Goal: Transaction & Acquisition: Purchase product/service

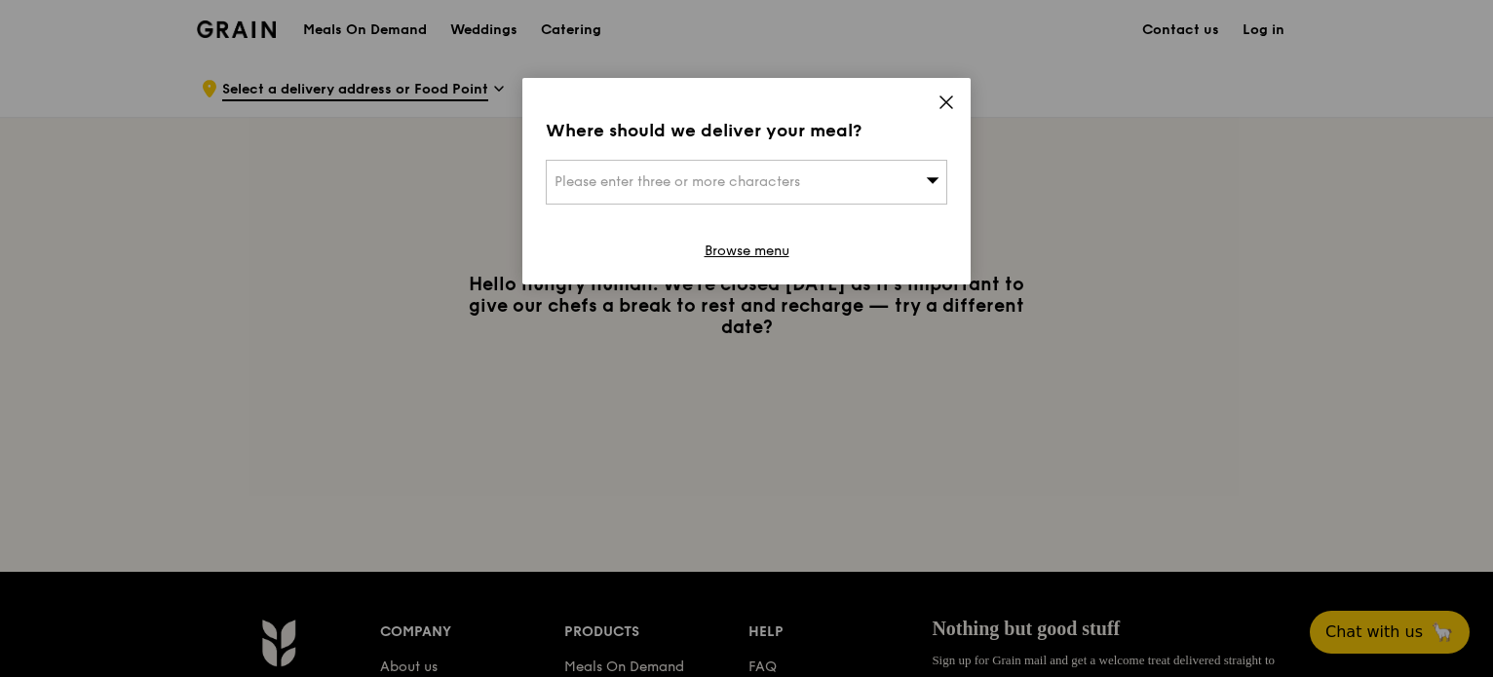
click at [822, 180] on div "Please enter three or more characters" at bounding box center [746, 182] width 401 height 45
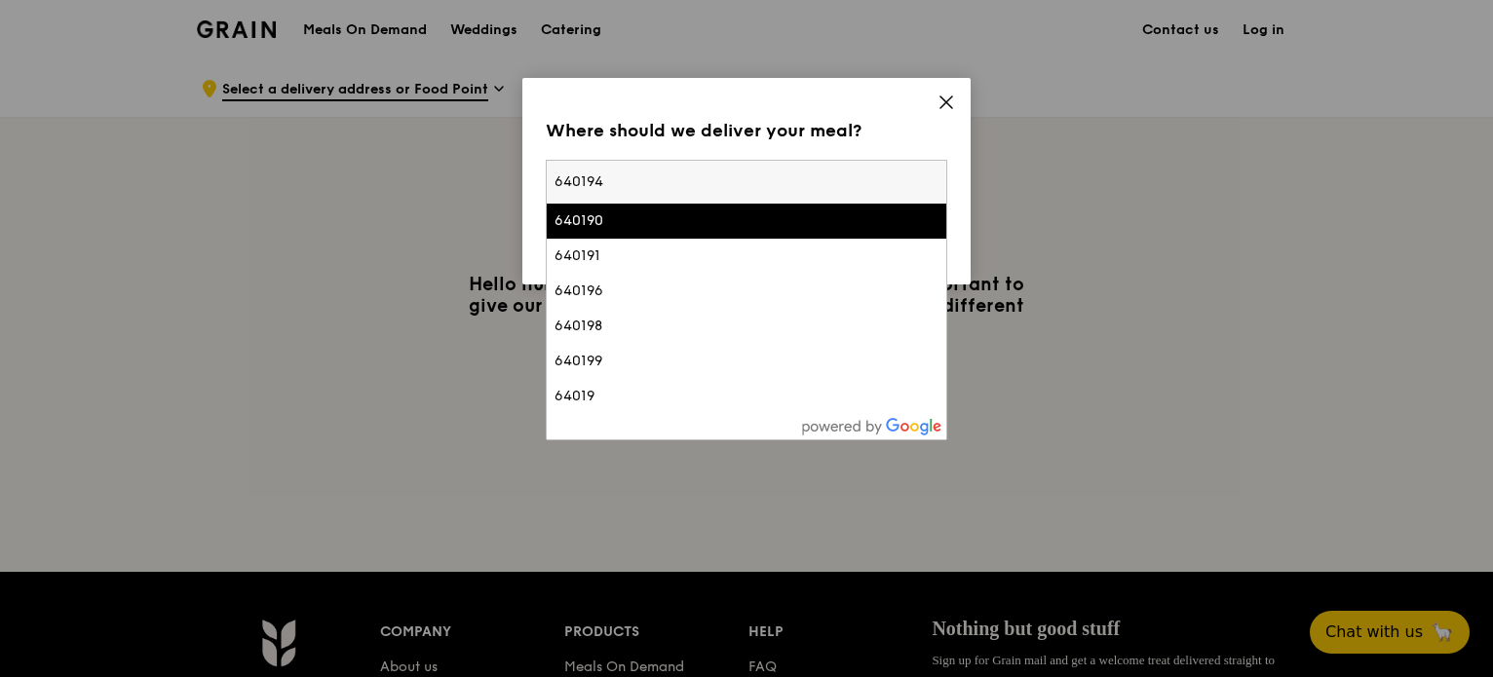
click at [692, 198] on input "640194" at bounding box center [746, 182] width 399 height 43
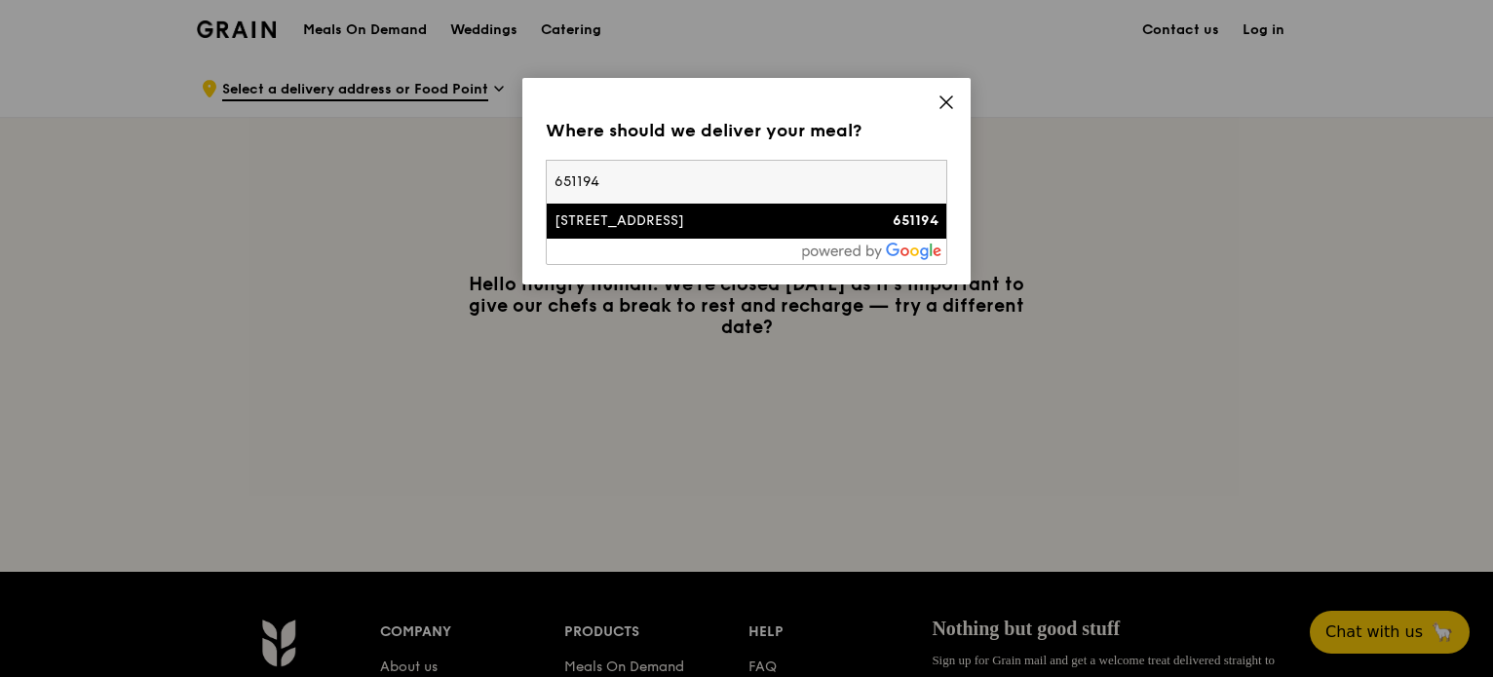
type input "651194"
click at [698, 220] on div "[STREET_ADDRESS]" at bounding box center [698, 220] width 288 height 19
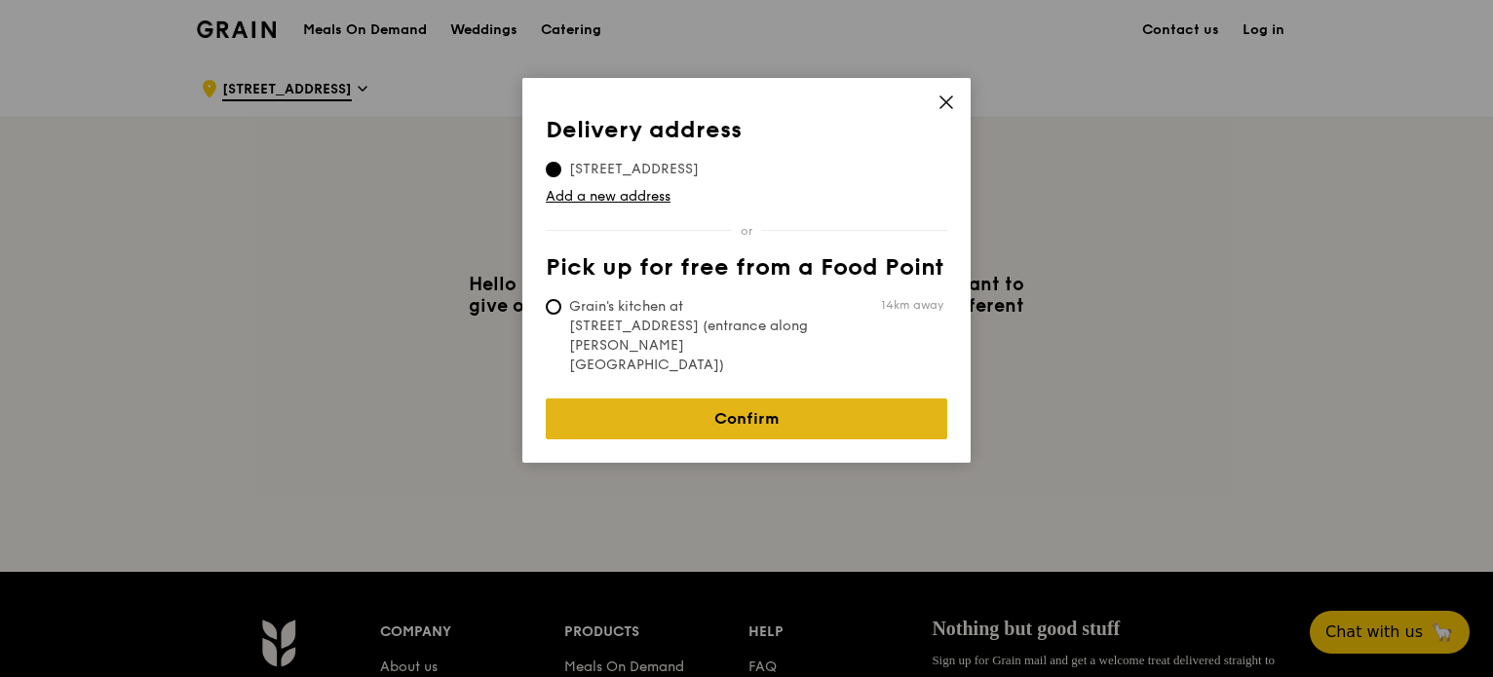
click at [718, 398] on link "Confirm" at bounding box center [746, 418] width 401 height 41
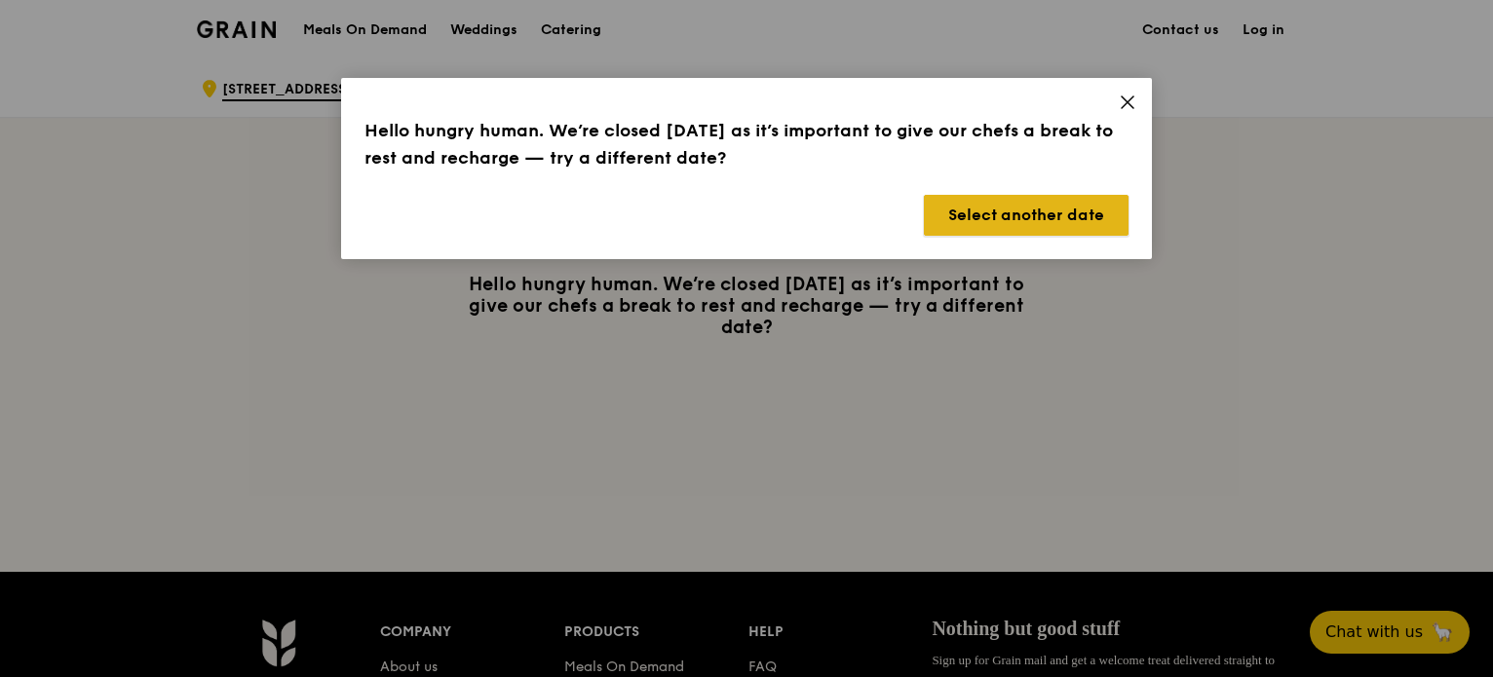
click at [968, 221] on button "Select another date" at bounding box center [1026, 215] width 205 height 41
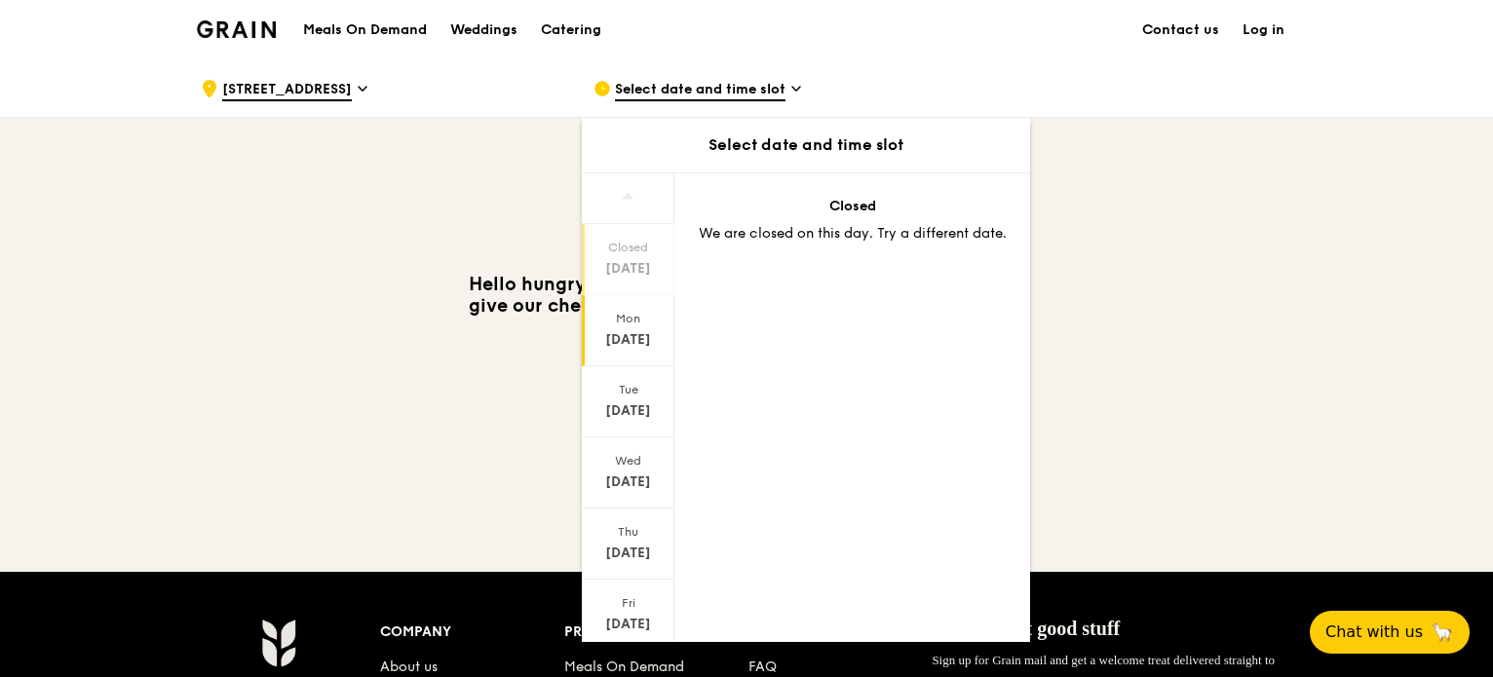
click at [628, 337] on div "[DATE]" at bounding box center [628, 339] width 87 height 19
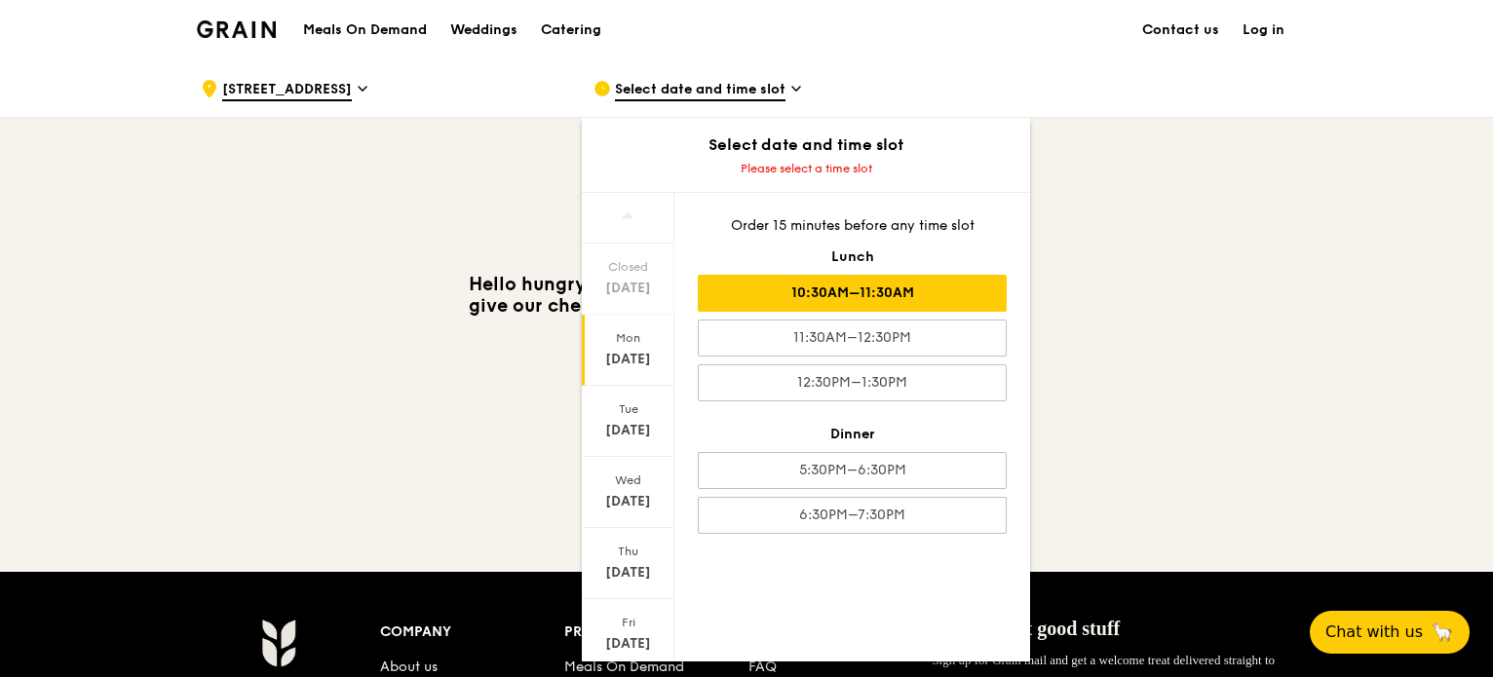
click at [857, 292] on div "10:30AM–11:30AM" at bounding box center [852, 293] width 309 height 37
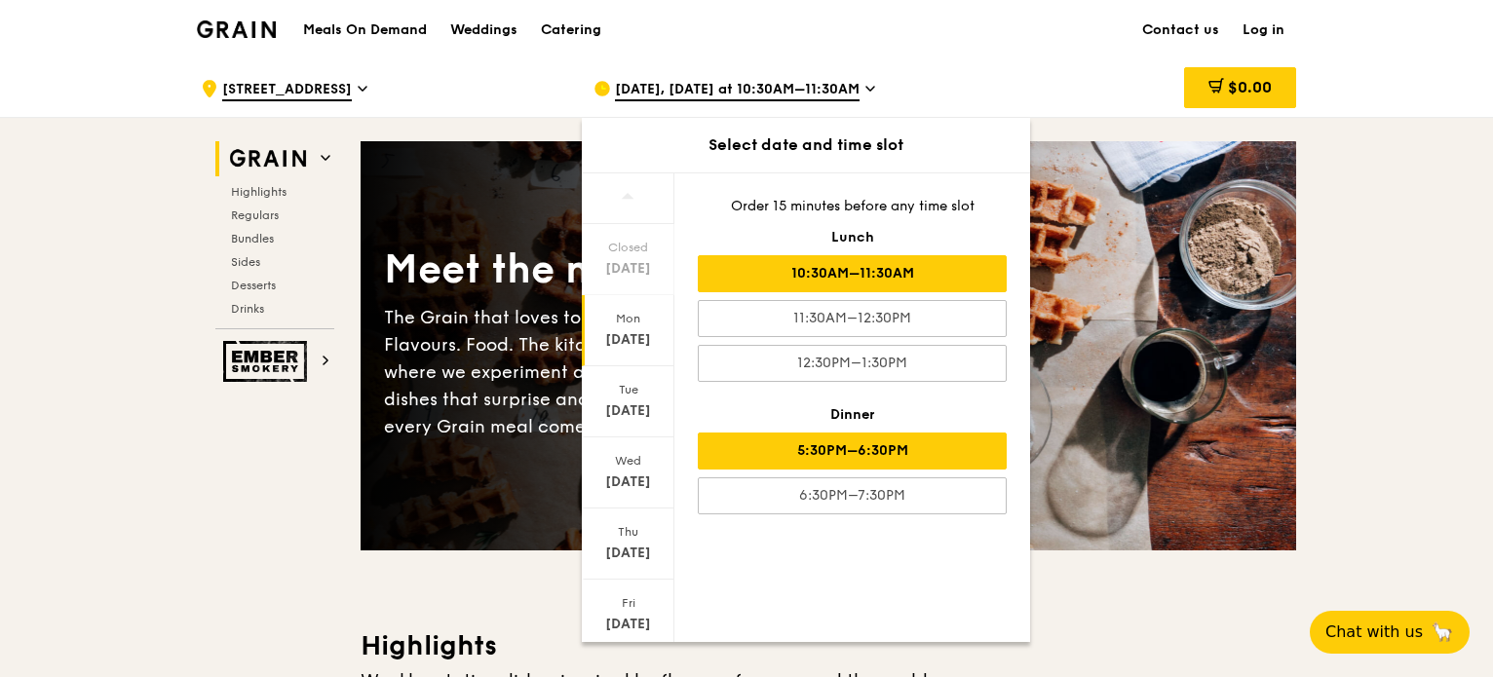
click at [824, 455] on div "5:30PM–6:30PM" at bounding box center [852, 451] width 309 height 37
click at [855, 287] on div "10:30AM–11:30AM" at bounding box center [852, 273] width 309 height 37
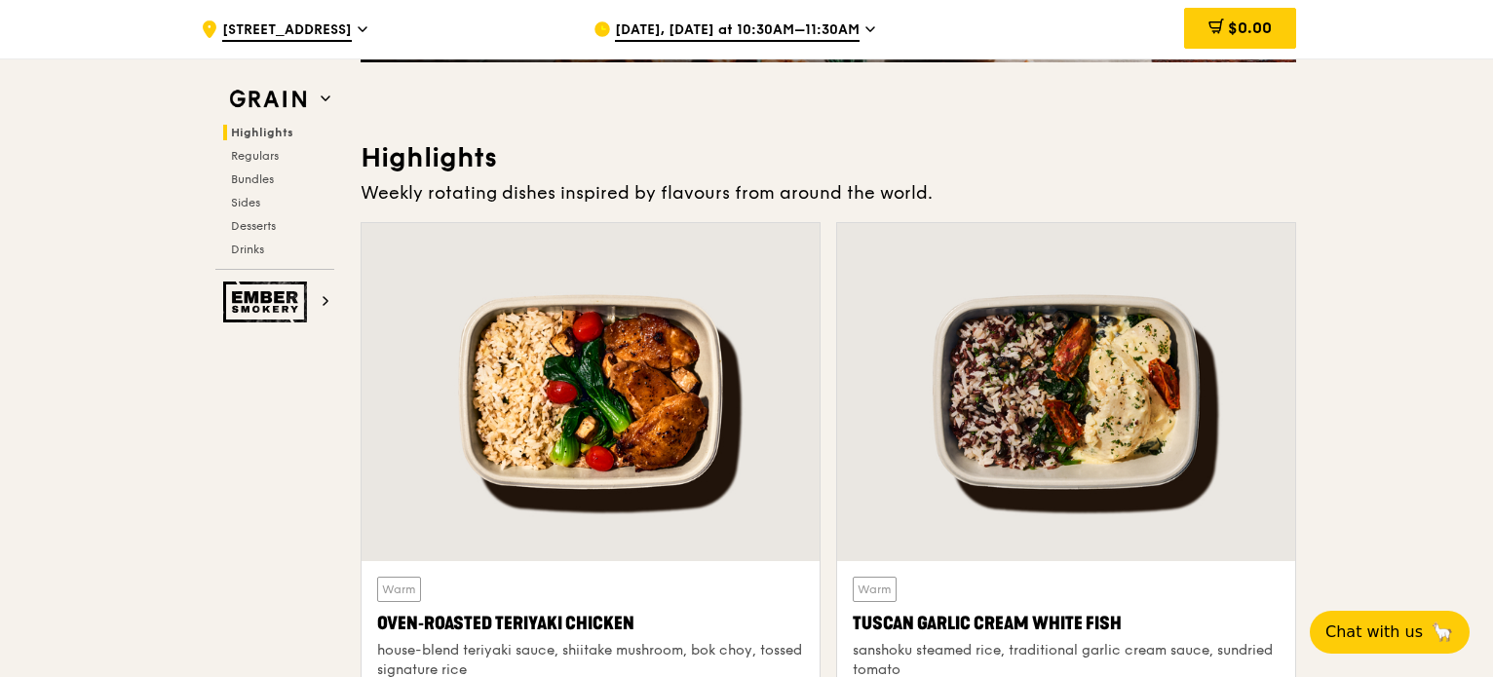
scroll to position [779, 0]
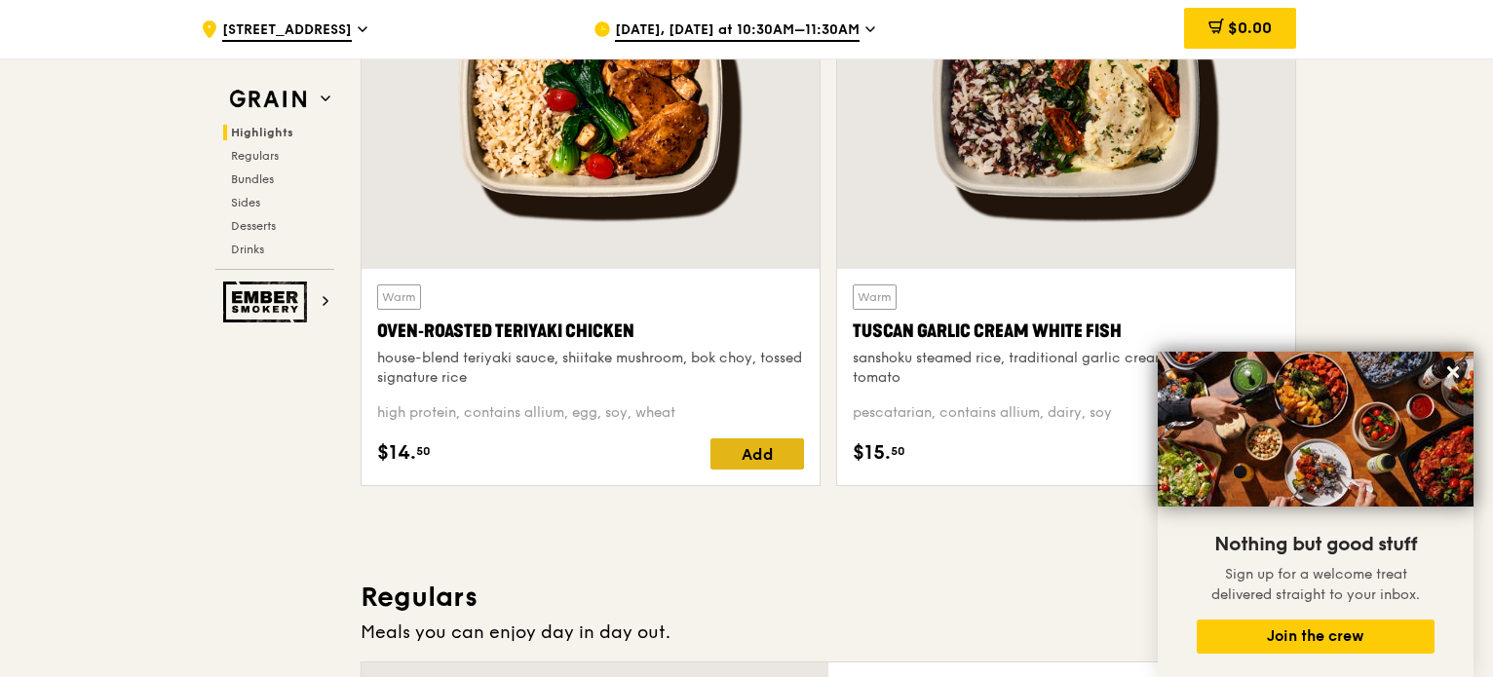
click at [729, 451] on div "Add" at bounding box center [757, 453] width 94 height 31
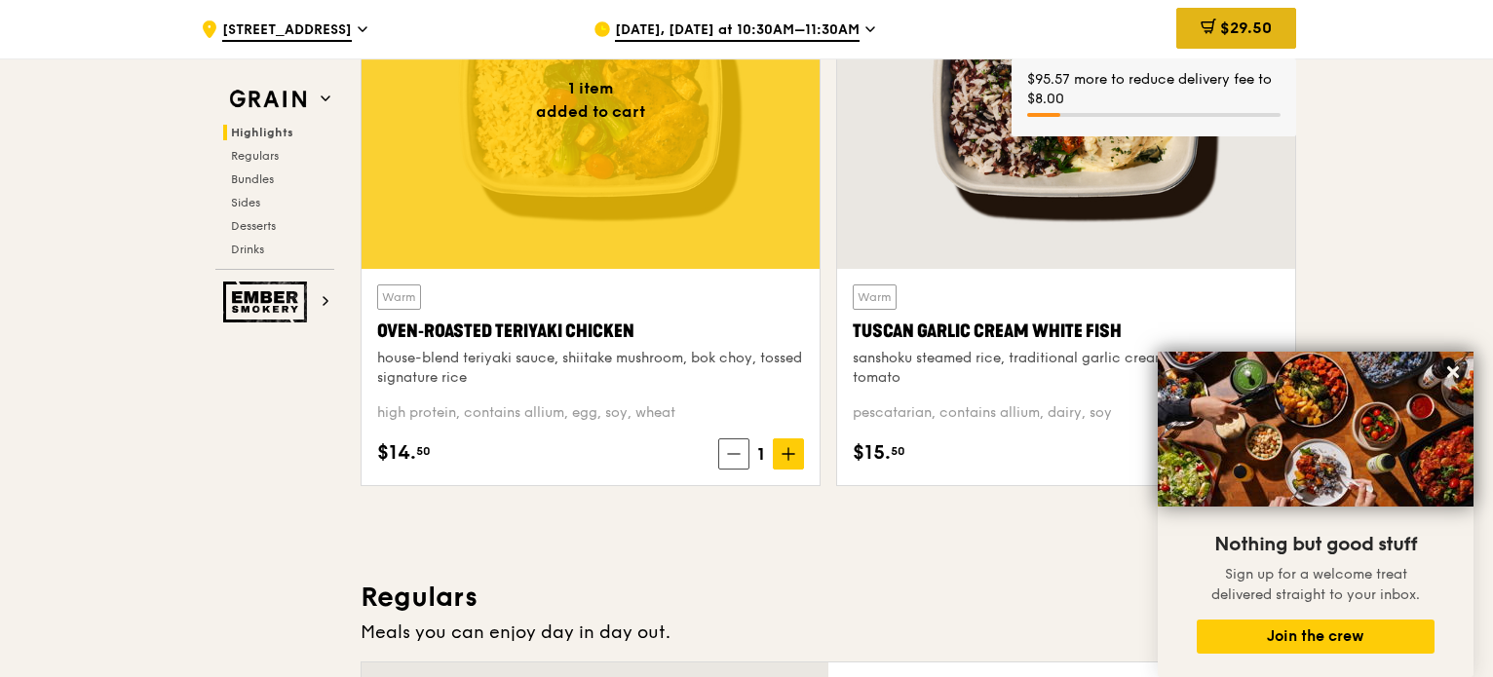
click at [1228, 32] on span "$29.50" at bounding box center [1246, 28] width 52 height 19
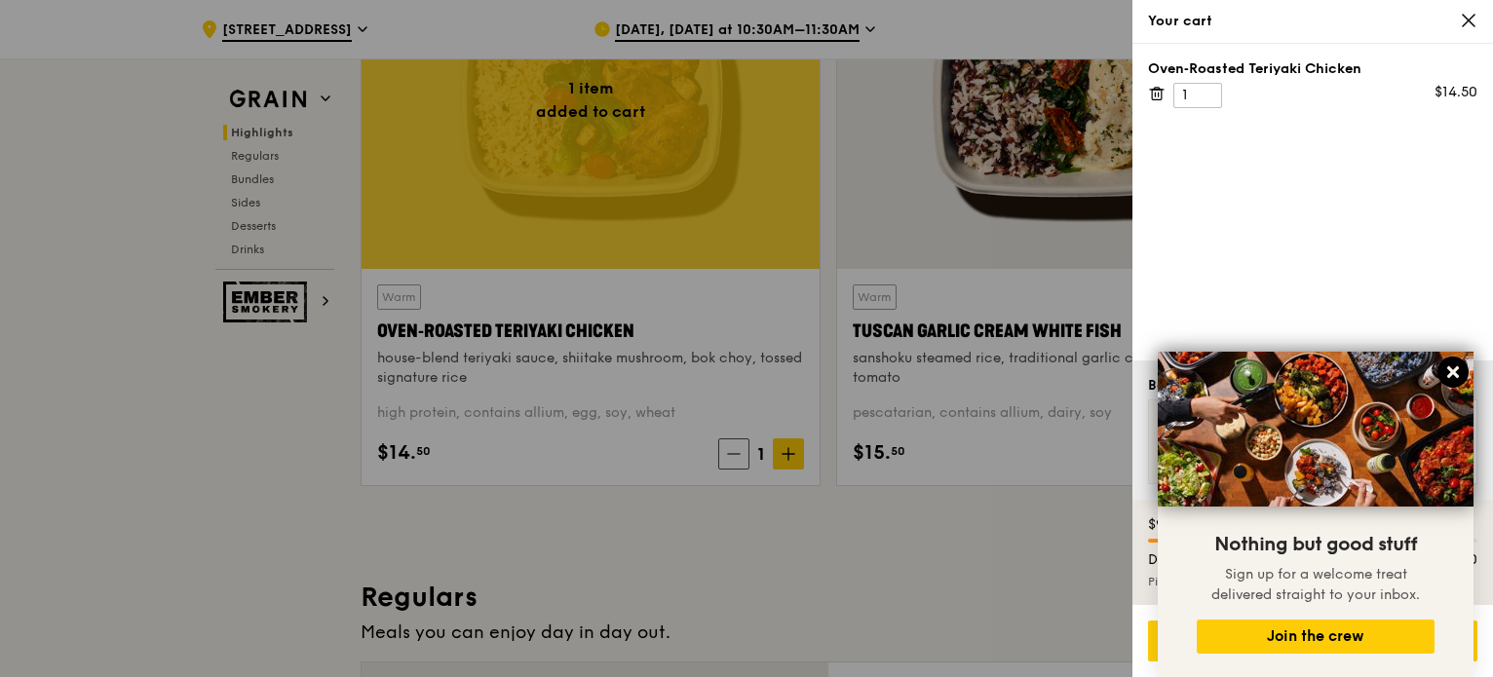
click at [1439, 377] on button at bounding box center [1452, 372] width 31 height 31
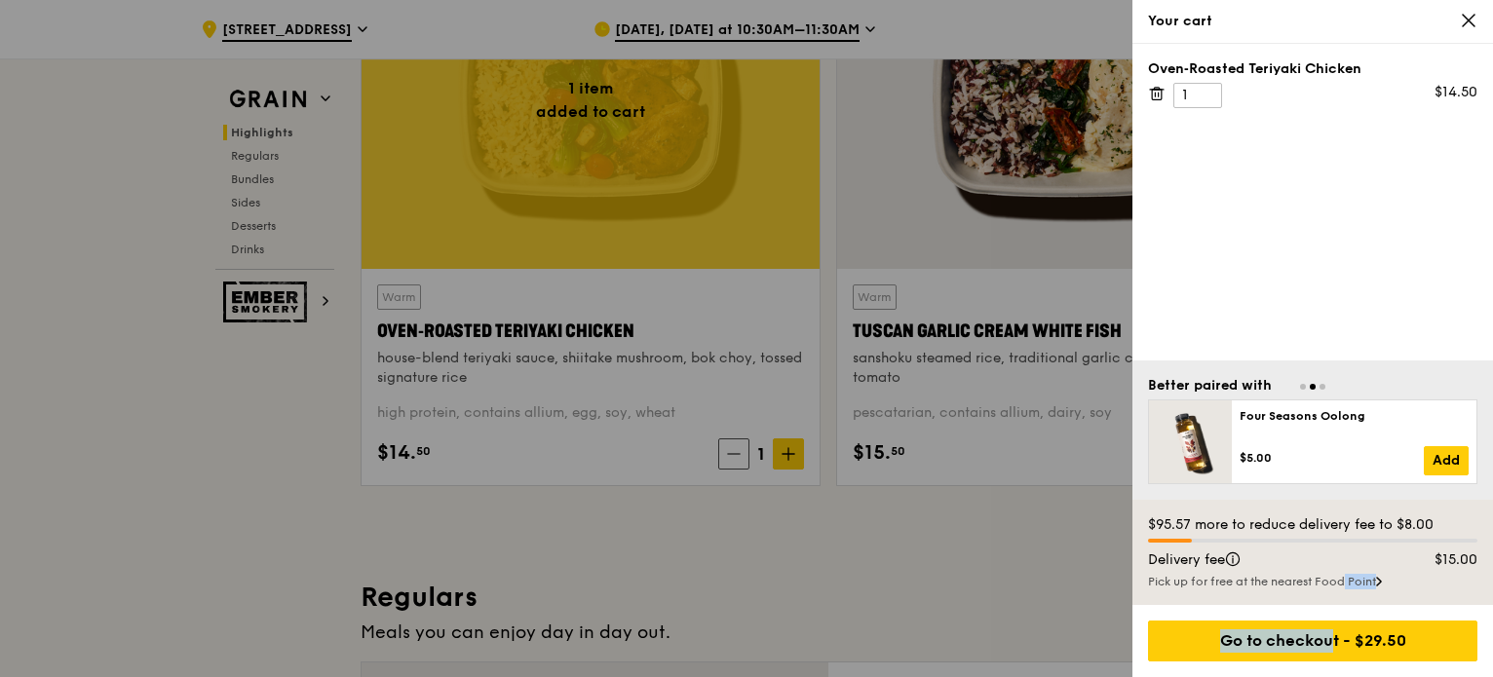
drag, startPoint x: 1283, startPoint y: 652, endPoint x: 1278, endPoint y: 582, distance: 70.3
click at [1278, 582] on div "Your cart Oven‑Roasted Teriyaki Chicken 1 $14.50 Better paired with Ondeh Ondeh…" at bounding box center [1312, 338] width 360 height 677
click at [1237, 580] on div "Pick up for free at the nearest Food Point" at bounding box center [1312, 582] width 329 height 16
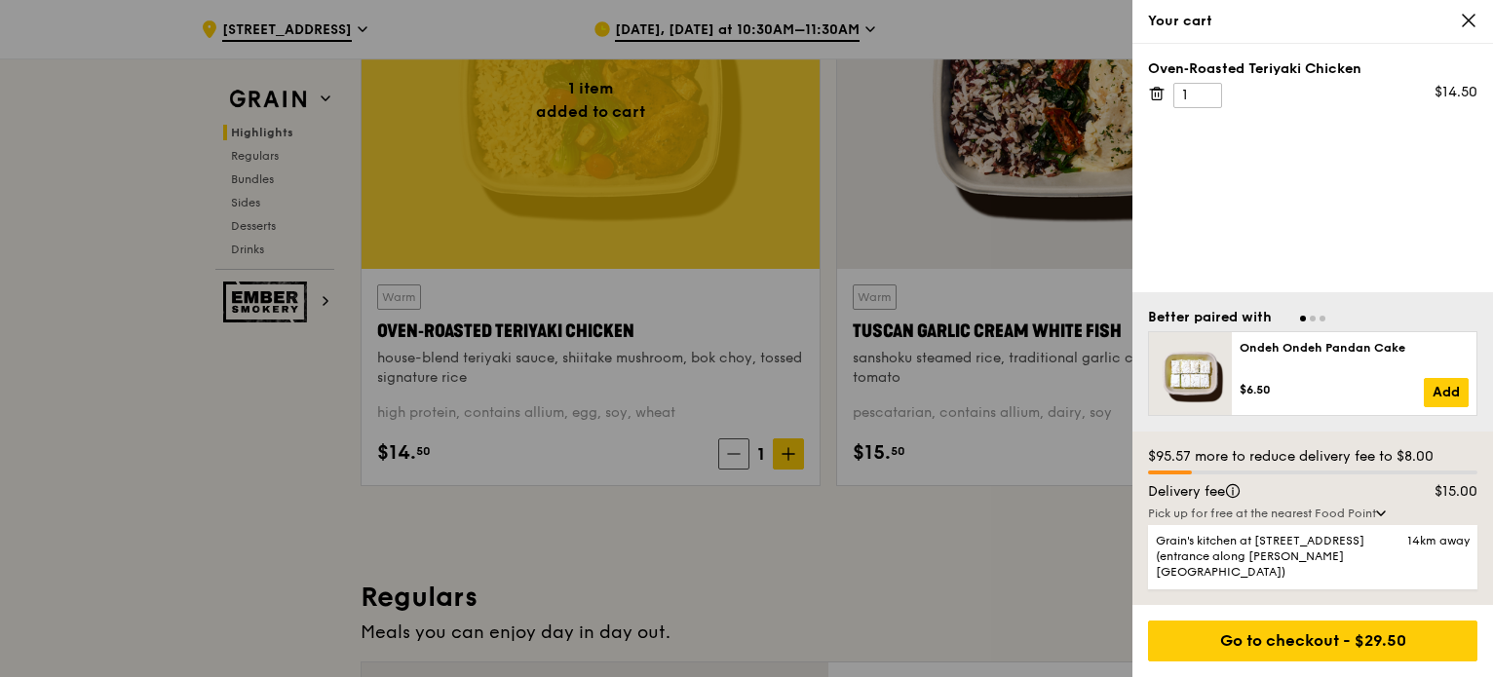
click at [841, 537] on div at bounding box center [746, 338] width 1493 height 677
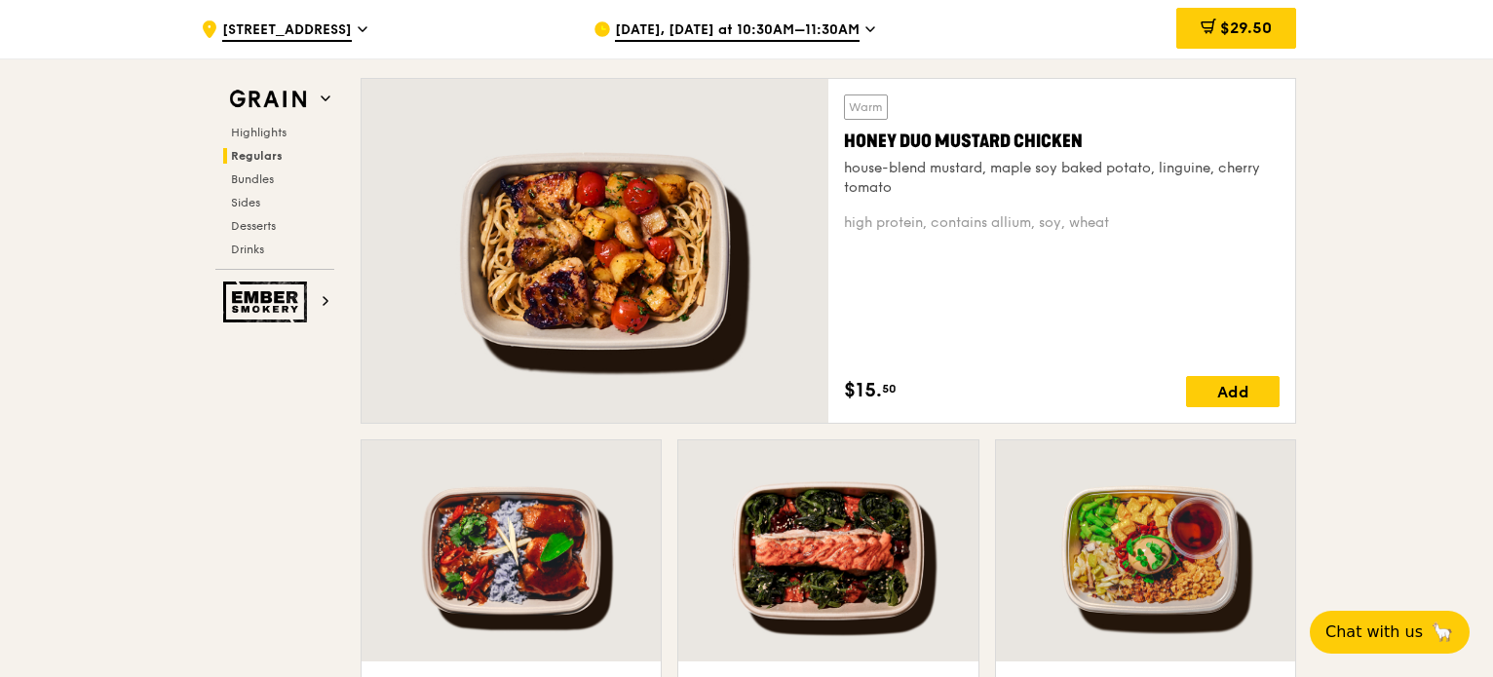
scroll to position [1364, 0]
